Goal: Navigation & Orientation: Understand site structure

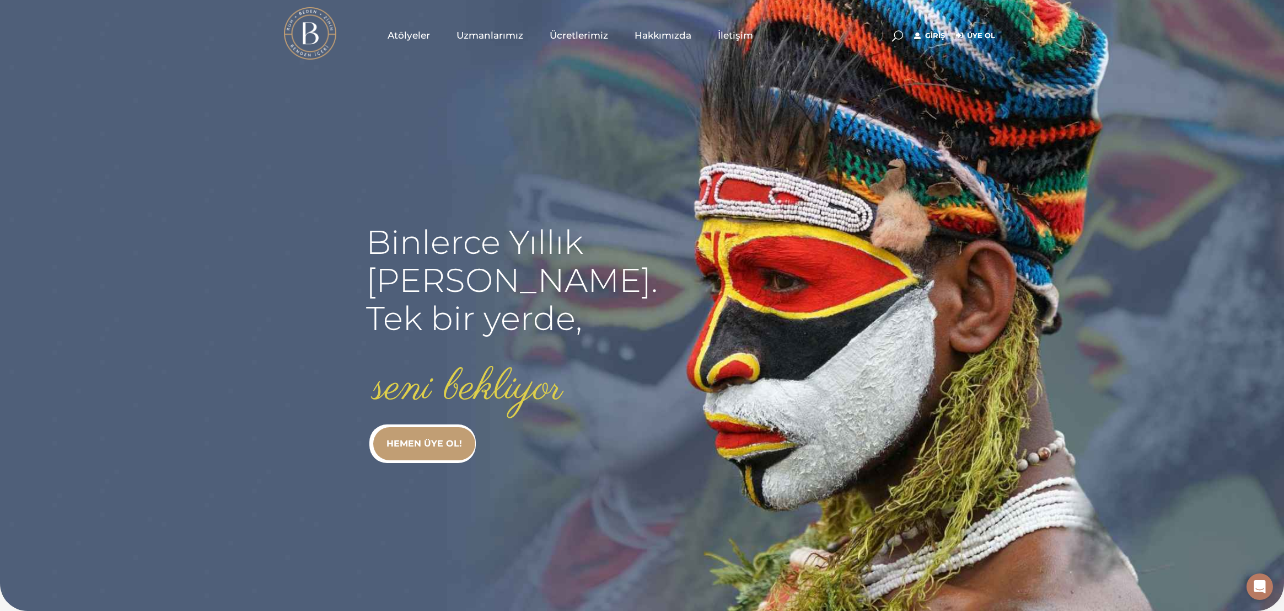
click at [580, 35] on span "Ücretlerimiz" at bounding box center [579, 35] width 58 height 13
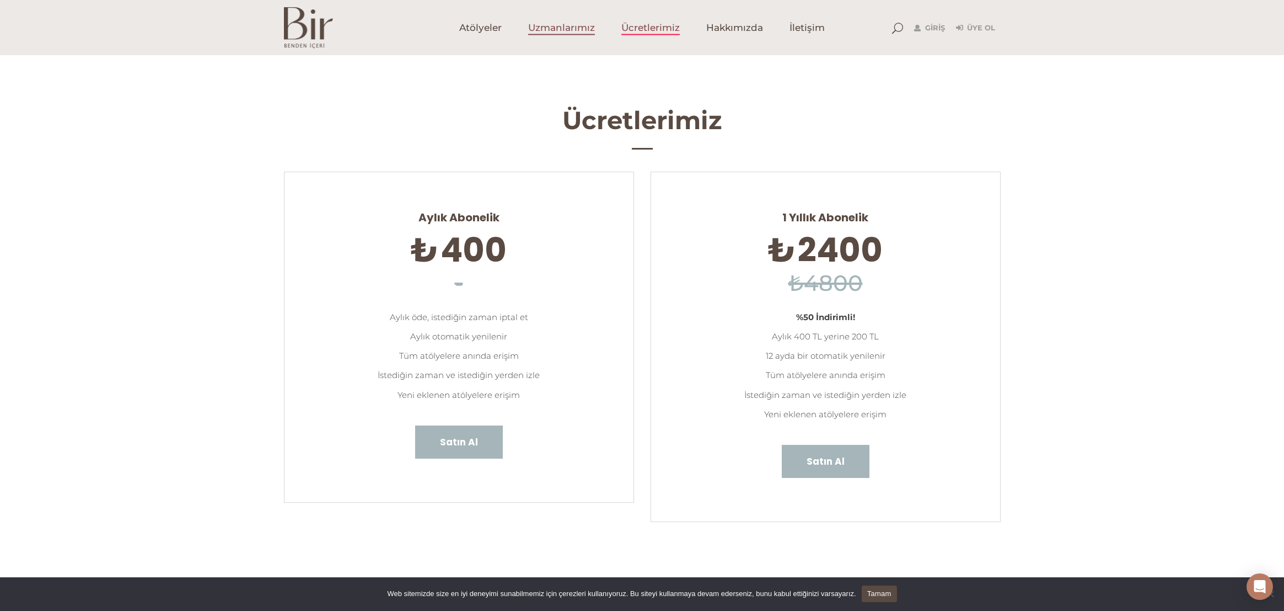
click at [561, 29] on span "Uzmanlarımız" at bounding box center [561, 28] width 67 height 13
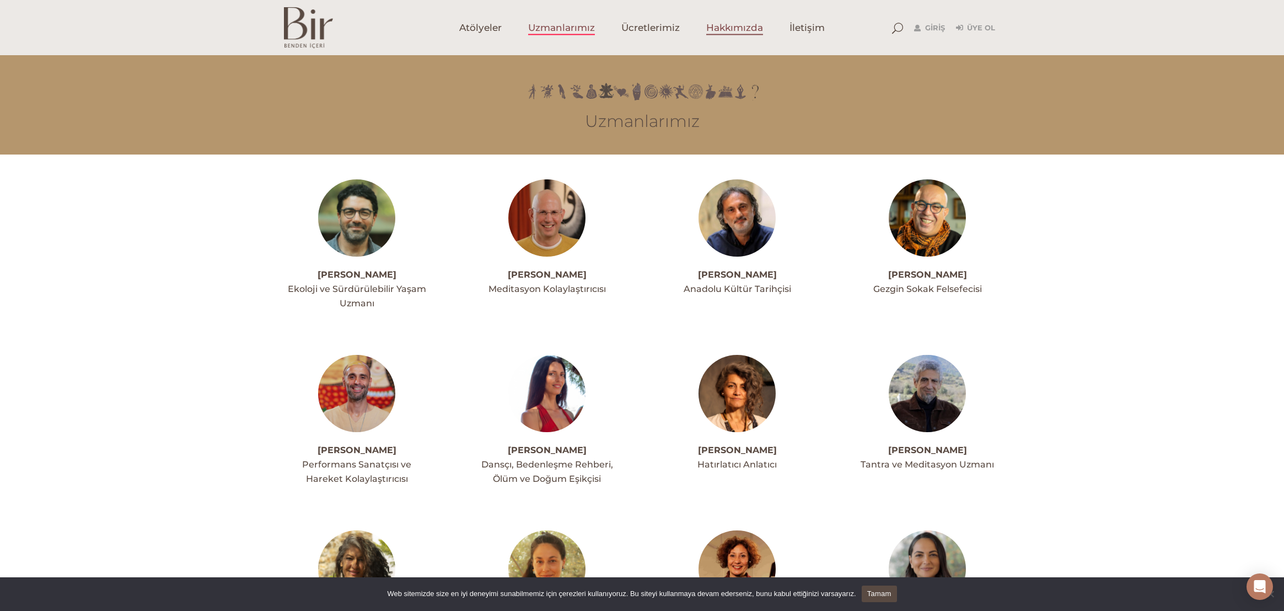
click at [733, 30] on span "Hakkımızda" at bounding box center [734, 28] width 57 height 13
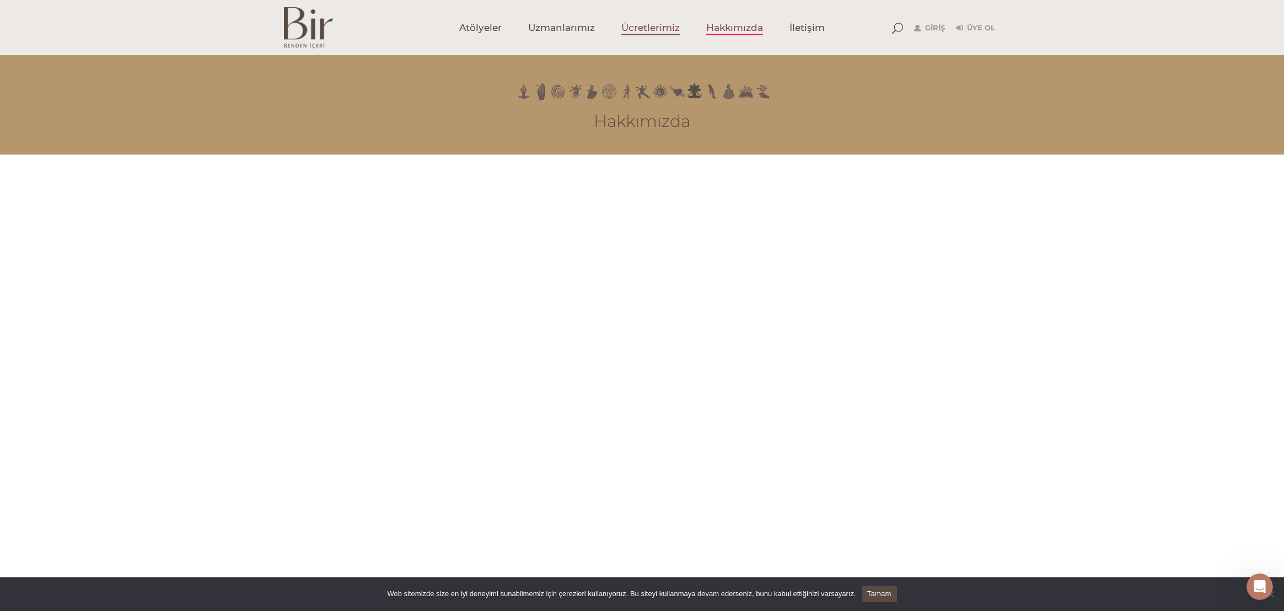
click at [658, 26] on span "Ücretlerimiz" at bounding box center [651, 28] width 58 height 13
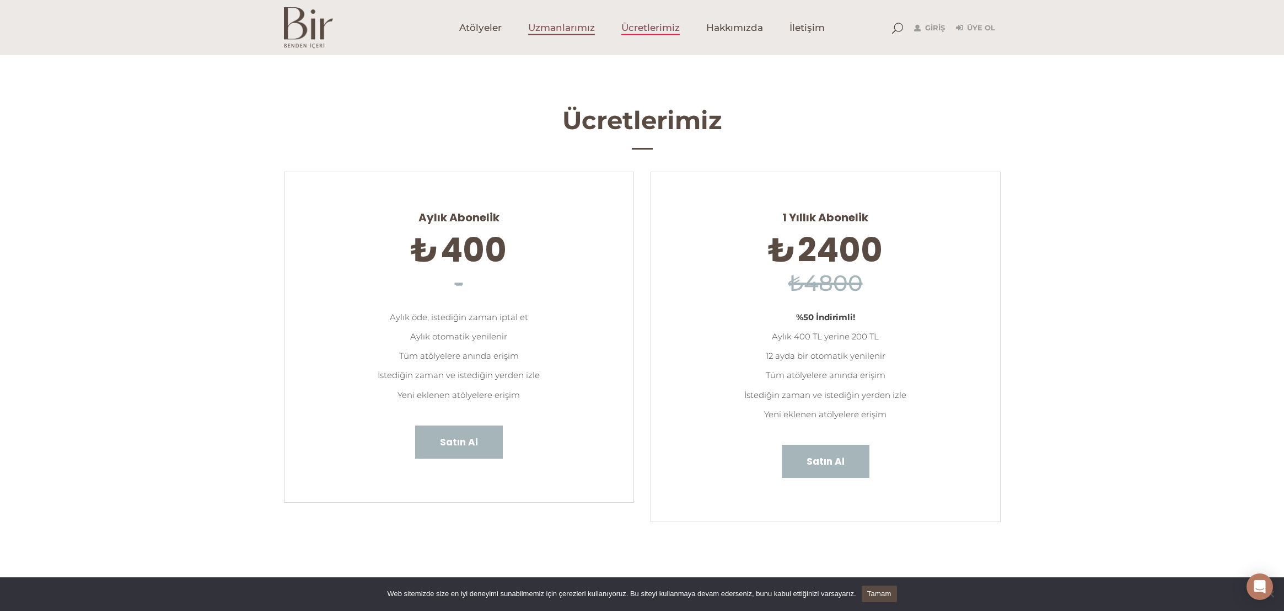
click at [570, 38] on link "Uzmanlarımız" at bounding box center [561, 27] width 93 height 55
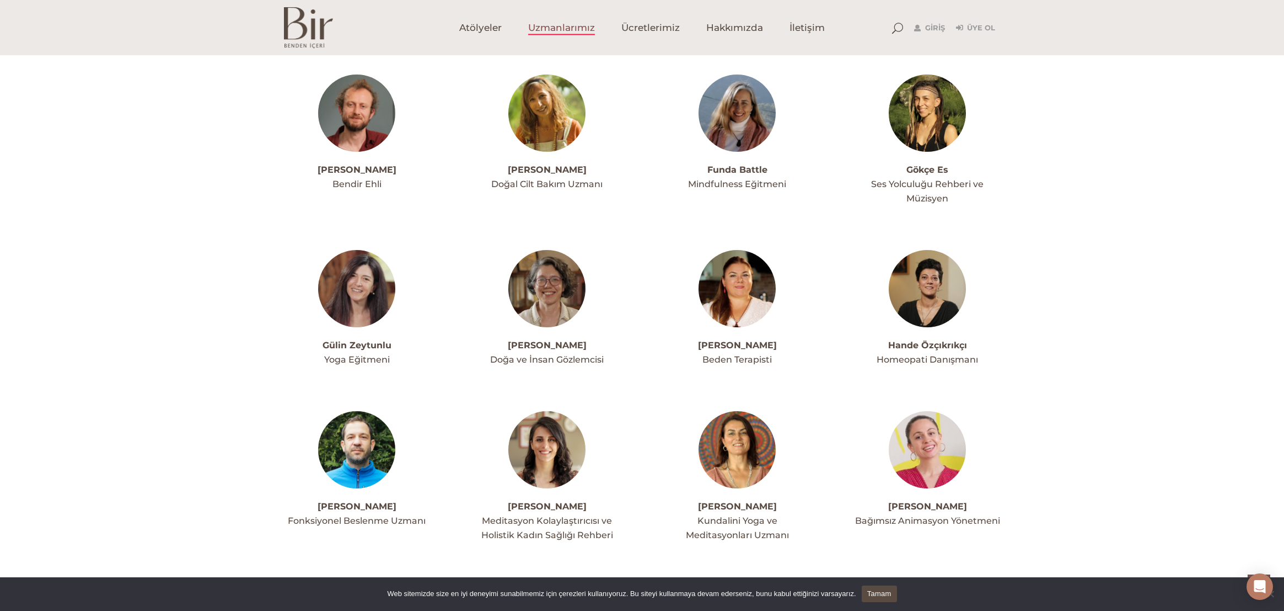
scroll to position [1701, 0]
